Goal: Task Accomplishment & Management: Manage account settings

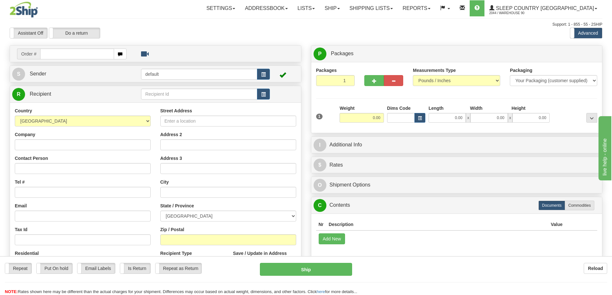
click at [75, 55] on input "text" at bounding box center [77, 54] width 74 height 11
type input "9007I034520"
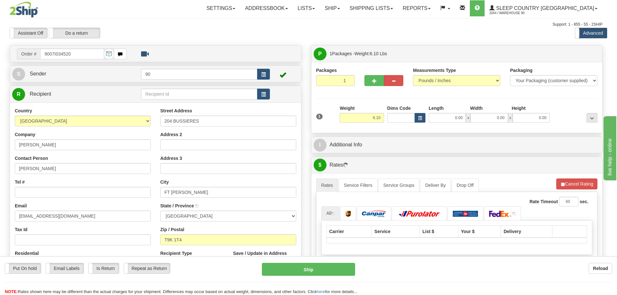
type input "FORT MCMURRAY"
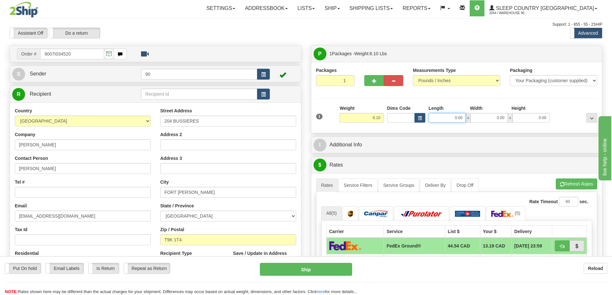
drag, startPoint x: 442, startPoint y: 119, endPoint x: 491, endPoint y: 116, distance: 48.9
click at [491, 117] on div "0.00 x 0.00 x 0.00" at bounding box center [489, 118] width 121 height 10
type input "41.00"
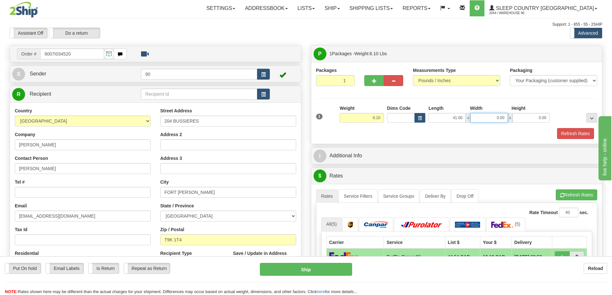
drag, startPoint x: 487, startPoint y: 117, endPoint x: 516, endPoint y: 115, distance: 29.3
click at [515, 116] on div "41.00 x 0.00 x 0.00" at bounding box center [489, 118] width 121 height 10
type input "14.00"
drag, startPoint x: 527, startPoint y: 119, endPoint x: 562, endPoint y: 117, distance: 34.8
click at [562, 117] on div "1 Weight 6.10 Dims Code x x" at bounding box center [457, 116] width 285 height 23
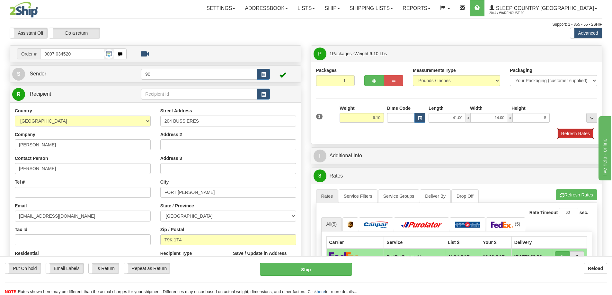
type input "5.00"
click at [567, 134] on button "Refresh Rates" at bounding box center [575, 133] width 37 height 11
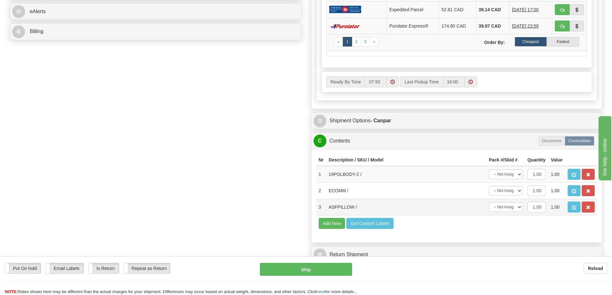
scroll to position [289, 0]
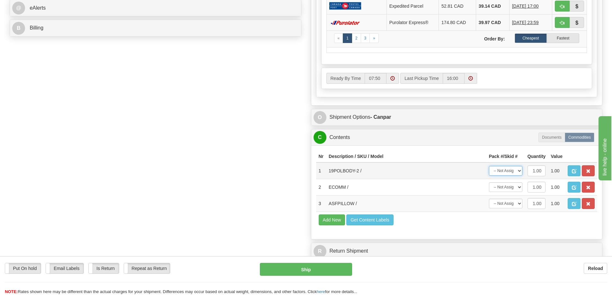
click at [519, 170] on select "-- Not Assigned -- Package 1" at bounding box center [505, 171] width 33 height 10
select select "0"
click at [489, 166] on select "-- Not Assigned -- Package 1" at bounding box center [505, 171] width 33 height 10
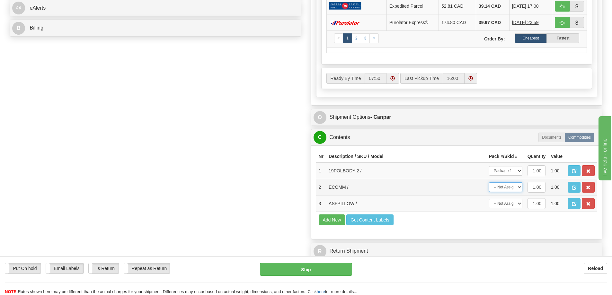
drag, startPoint x: 512, startPoint y: 188, endPoint x: 511, endPoint y: 192, distance: 4.5
click at [512, 188] on select "-- Not Assigned -- Package 1" at bounding box center [505, 188] width 33 height 10
select select "0"
click at [489, 183] on select "-- Not Assigned -- Package 1" at bounding box center [505, 188] width 33 height 10
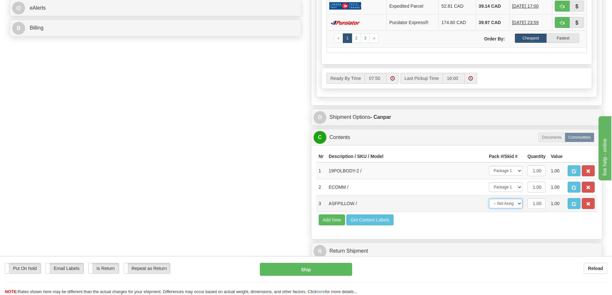
click at [508, 206] on select "-- Not Assigned -- Package 1" at bounding box center [505, 204] width 33 height 10
select select "0"
click at [489, 199] on select "-- Not Assigned -- Package 1" at bounding box center [505, 204] width 33 height 10
click at [315, 271] on button "Ship" at bounding box center [306, 269] width 92 height 13
type input "1"
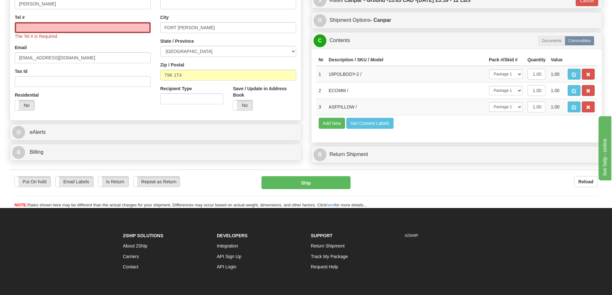
scroll to position [83, 0]
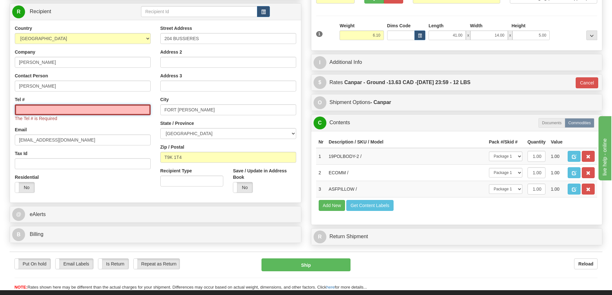
click at [50, 111] on input "Tel #" at bounding box center [83, 109] width 136 height 11
type input "250-491-4487"
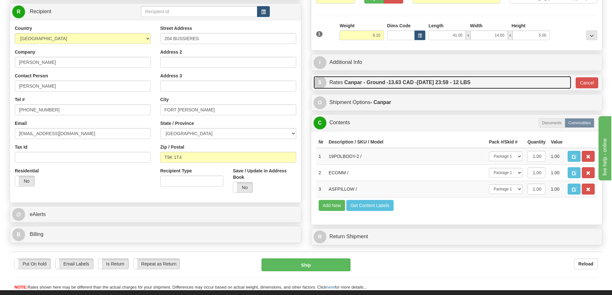
click at [539, 80] on link "$ Rates Canpar - Ground - 13.63 CAD - 09/02/2025 23:59 - 12 LBS" at bounding box center [443, 82] width 258 height 13
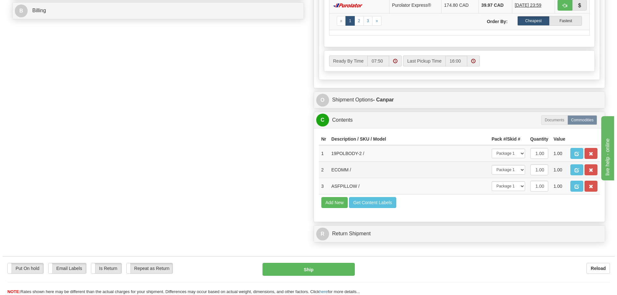
scroll to position [308, 0]
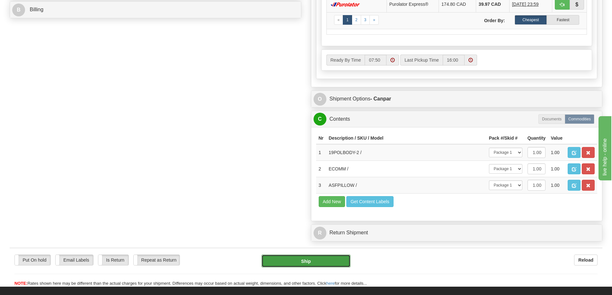
click at [308, 264] on button "Ship" at bounding box center [306, 261] width 89 height 13
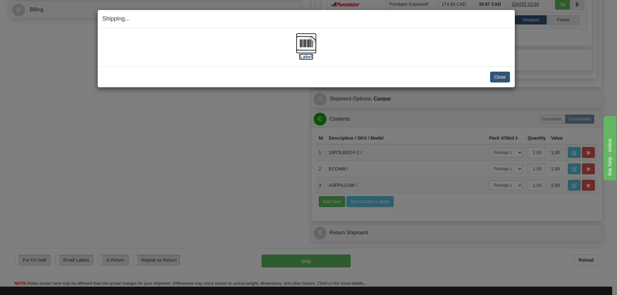
click at [310, 57] on label "[Label]" at bounding box center [306, 57] width 15 height 6
click at [498, 77] on button "Close" at bounding box center [500, 77] width 20 height 11
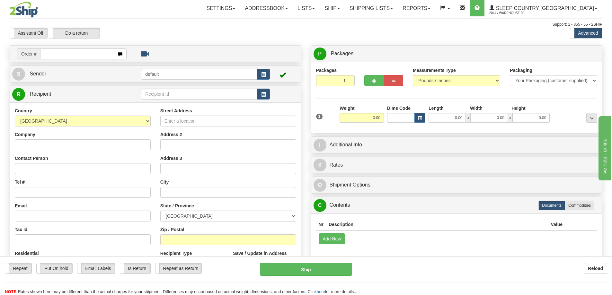
click at [62, 54] on input "text" at bounding box center [77, 54] width 74 height 11
type input "9000I030980"
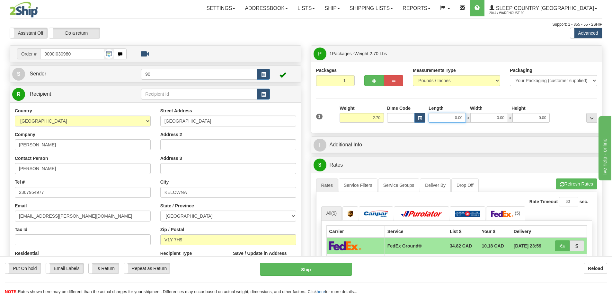
drag, startPoint x: 449, startPoint y: 117, endPoint x: 485, endPoint y: 116, distance: 35.7
click at [481, 117] on div "0.00 x 0.00 x 0.00" at bounding box center [489, 118] width 121 height 10
type input "18.00"
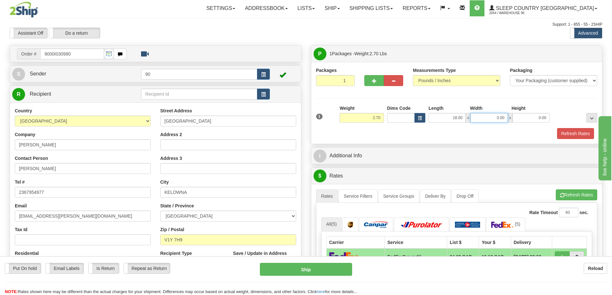
drag, startPoint x: 489, startPoint y: 120, endPoint x: 510, endPoint y: 118, distance: 20.7
click at [508, 118] on div "18.00 x 0.00 x 0.00" at bounding box center [489, 118] width 121 height 10
type input "17.00"
drag, startPoint x: 528, startPoint y: 119, endPoint x: 566, endPoint y: 118, distance: 38.6
click at [566, 118] on div "1 Weight 2.70 Dims Code x x" at bounding box center [457, 116] width 285 height 23
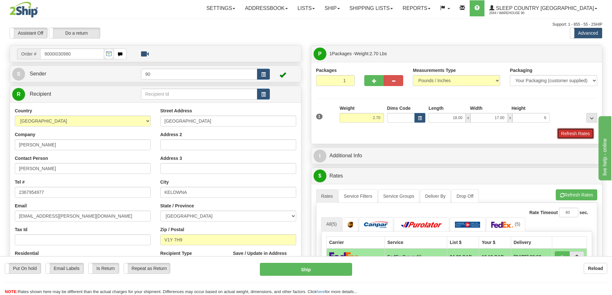
type input "6.00"
click at [592, 135] on button "Refresh Rates" at bounding box center [575, 133] width 37 height 11
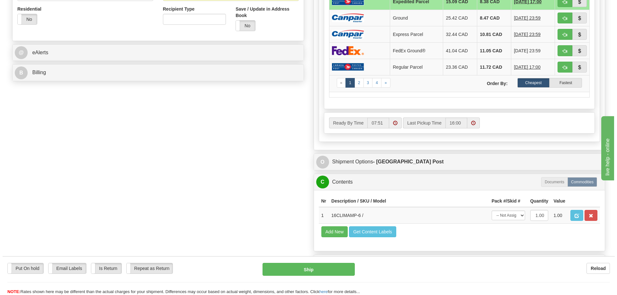
scroll to position [257, 0]
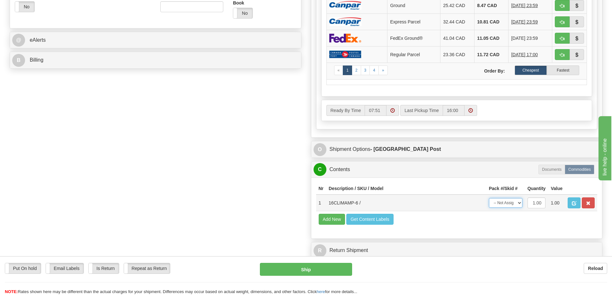
click at [508, 204] on select "-- Not Assigned -- Package 1" at bounding box center [505, 203] width 33 height 10
select select "0"
click at [489, 198] on select "-- Not Assigned -- Package 1" at bounding box center [505, 203] width 33 height 10
click at [337, 269] on button "Ship" at bounding box center [306, 269] width 92 height 13
type input "DOM.EP"
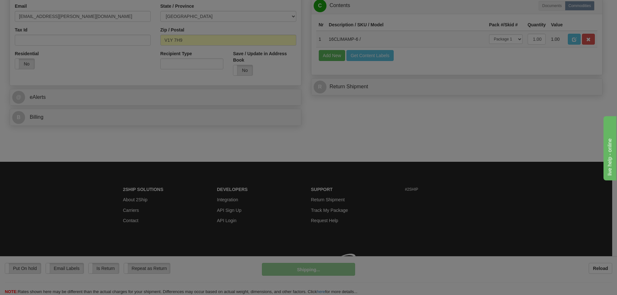
scroll to position [209, 0]
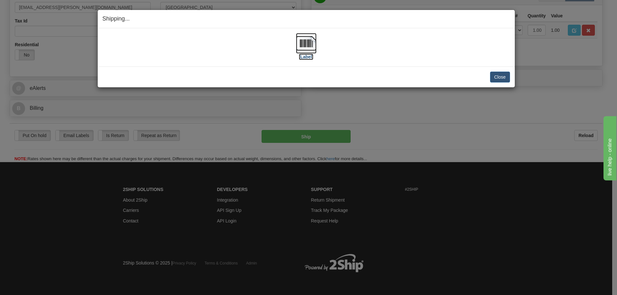
click at [308, 58] on label "[Label]" at bounding box center [306, 57] width 15 height 6
click at [503, 76] on button "Close" at bounding box center [500, 77] width 20 height 11
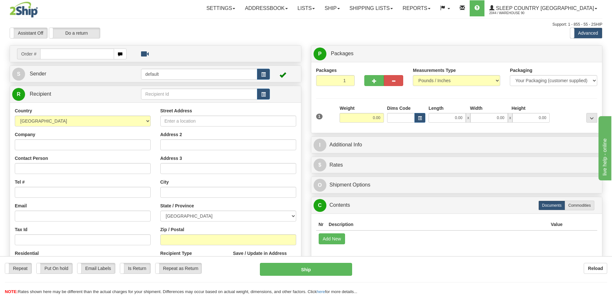
click at [76, 53] on input "text" at bounding box center [77, 54] width 74 height 11
type input "9008I030809"
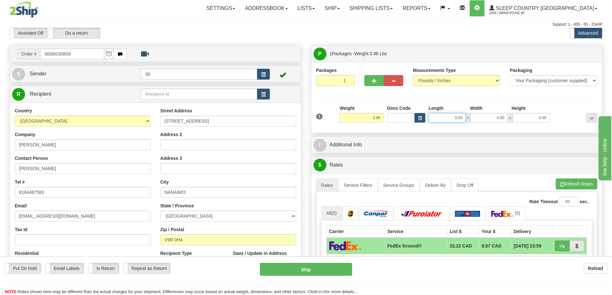
drag, startPoint x: 456, startPoint y: 118, endPoint x: 474, endPoint y: 118, distance: 17.4
click at [473, 118] on div "0.00 x 0.00 x 0.00" at bounding box center [489, 118] width 121 height 10
type input "13.00"
drag, startPoint x: 484, startPoint y: 118, endPoint x: 523, endPoint y: 118, distance: 38.6
click at [523, 118] on div "13.00 x 0.00 x 0.00" at bounding box center [489, 118] width 121 height 10
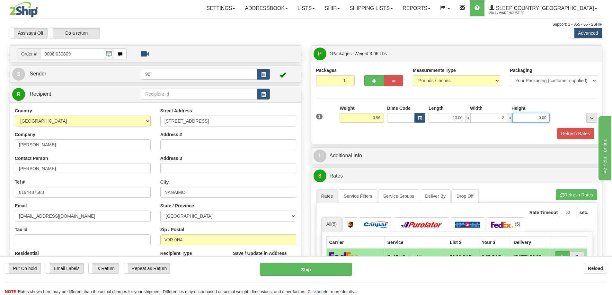
type input "8.00"
drag, startPoint x: 532, startPoint y: 118, endPoint x: 571, endPoint y: 117, distance: 39.2
click at [571, 118] on div "1 Weight 3.96 Dims Code x x" at bounding box center [457, 116] width 285 height 23
type input "8.00"
click at [575, 133] on button "Refresh Rates" at bounding box center [575, 133] width 37 height 11
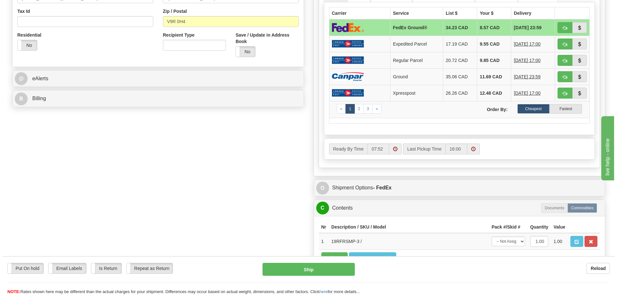
scroll to position [225, 0]
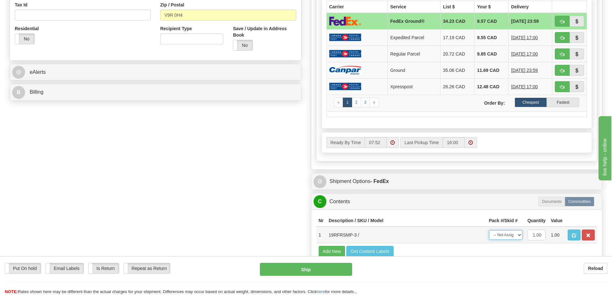
click at [507, 236] on select "-- Not Assigned -- Package 1" at bounding box center [505, 235] width 33 height 10
select select "0"
click at [489, 230] on select "-- Not Assigned -- Package 1" at bounding box center [505, 235] width 33 height 10
click at [315, 271] on button "Ship" at bounding box center [306, 269] width 92 height 13
type input "92"
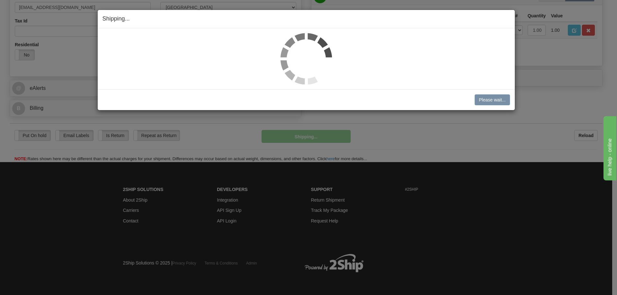
scroll to position [209, 0]
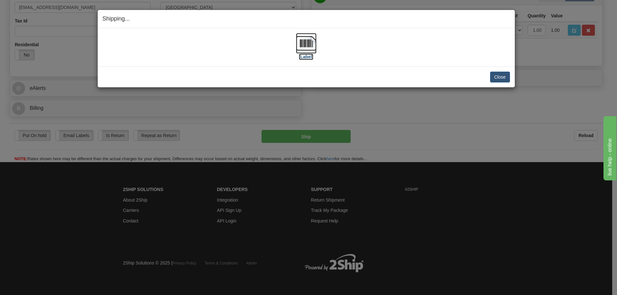
click at [306, 57] on label "[Label]" at bounding box center [306, 57] width 15 height 6
click at [498, 82] on button "Close" at bounding box center [500, 77] width 20 height 11
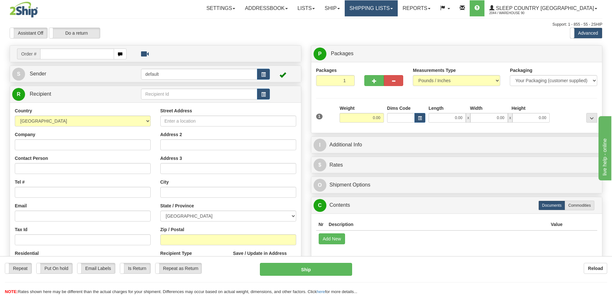
click at [398, 7] on link "Shipping lists" at bounding box center [371, 8] width 53 height 16
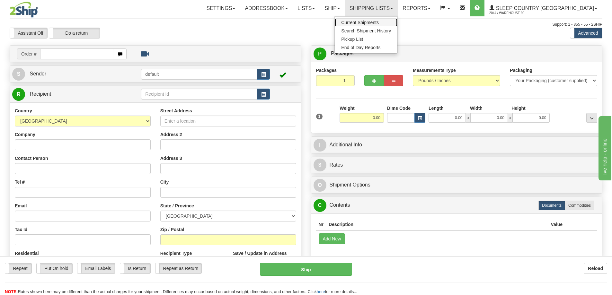
click at [379, 22] on span "Current Shipments" at bounding box center [360, 22] width 38 height 5
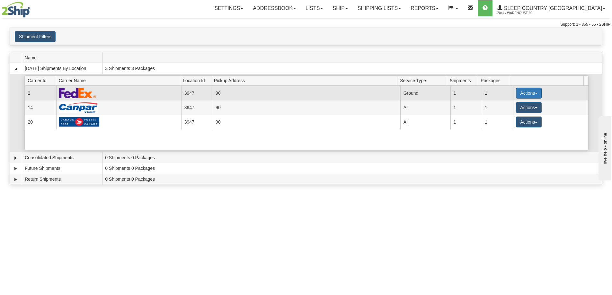
click at [527, 96] on button "Actions" at bounding box center [529, 93] width 26 height 11
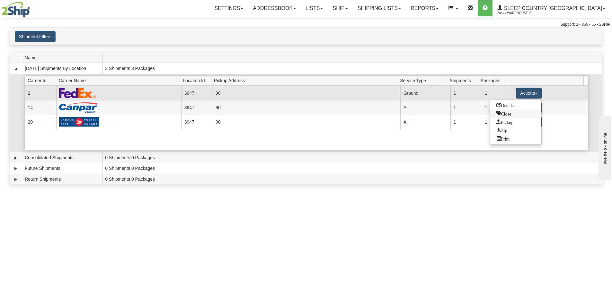
click at [507, 116] on span "Close" at bounding box center [503, 113] width 15 height 4
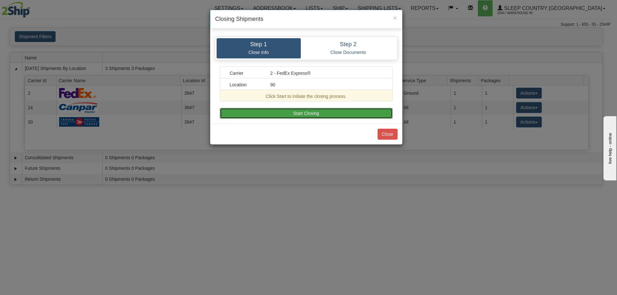
click at [317, 111] on button "Start Closing" at bounding box center [306, 113] width 173 height 11
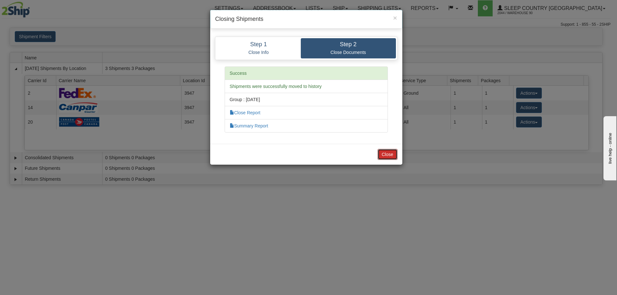
click at [388, 154] on button "Close" at bounding box center [388, 154] width 20 height 11
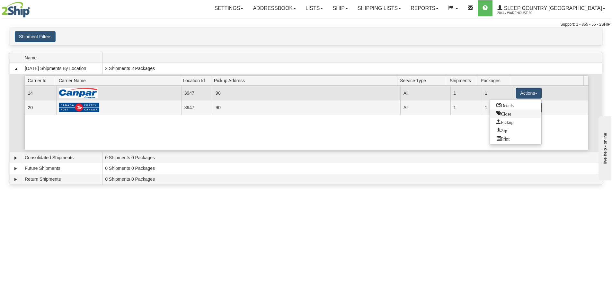
click at [508, 114] on span "Close" at bounding box center [503, 113] width 15 height 4
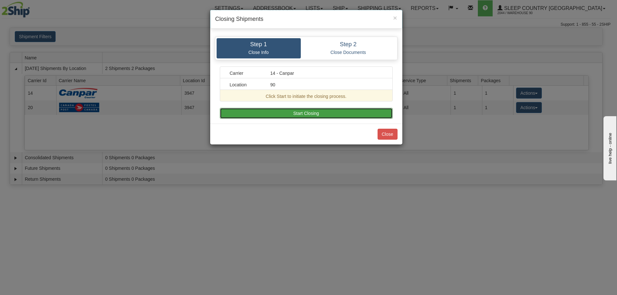
click at [333, 112] on button "Start Closing" at bounding box center [306, 113] width 173 height 11
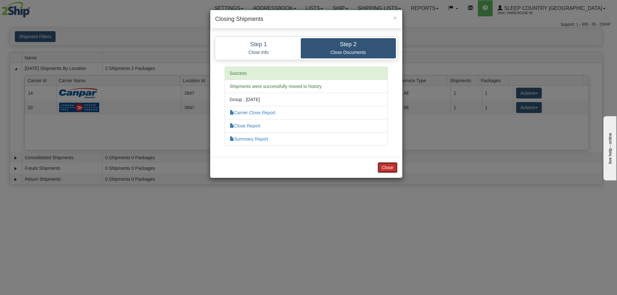
click at [386, 168] on button "Close" at bounding box center [388, 167] width 20 height 11
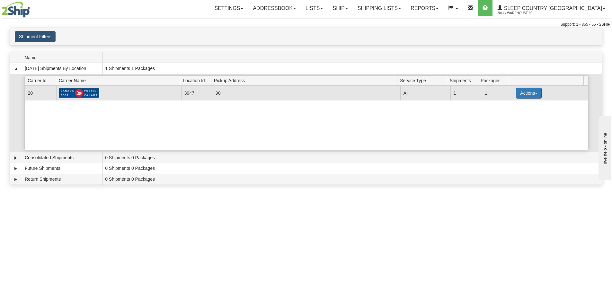
click at [521, 94] on button "Actions" at bounding box center [529, 93] width 26 height 11
click at [514, 114] on link "Close" at bounding box center [515, 114] width 51 height 8
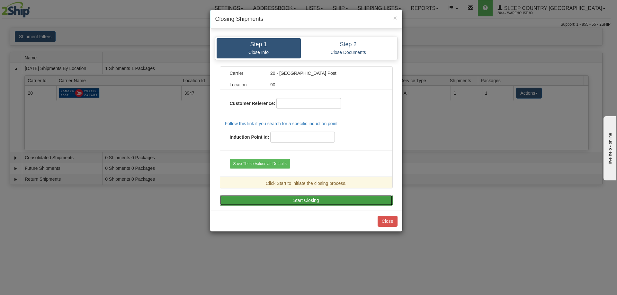
click at [287, 204] on button "Start Closing" at bounding box center [306, 200] width 173 height 11
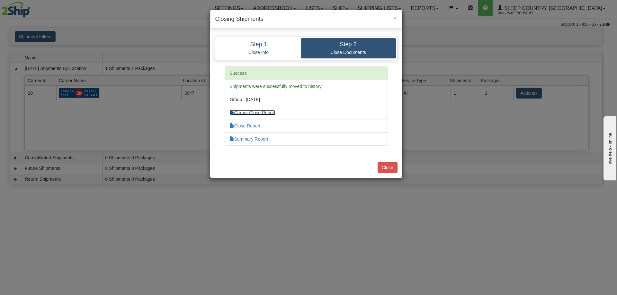
click at [256, 112] on link "Carrier Close Report" at bounding box center [253, 112] width 46 height 5
click at [380, 167] on button "Close" at bounding box center [388, 167] width 20 height 11
